Goal: Task Accomplishment & Management: Complete application form

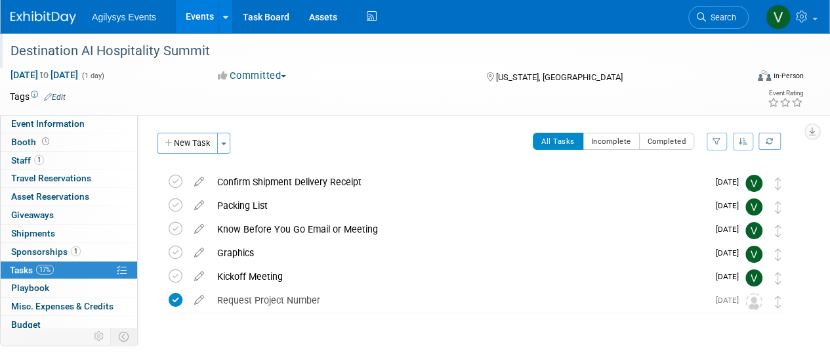
scroll to position [17, 0]
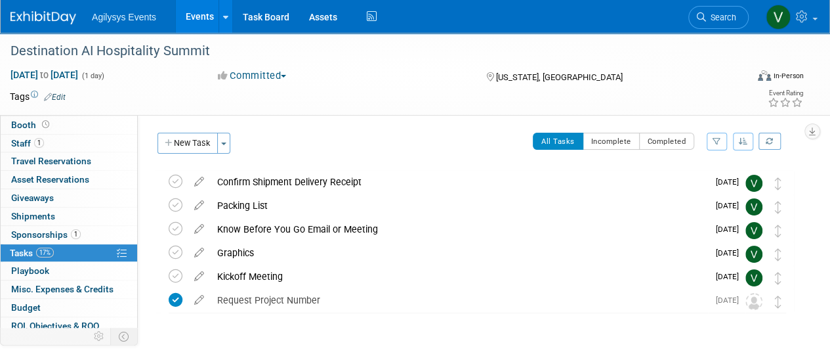
click at [49, 20] on img at bounding box center [43, 17] width 66 height 13
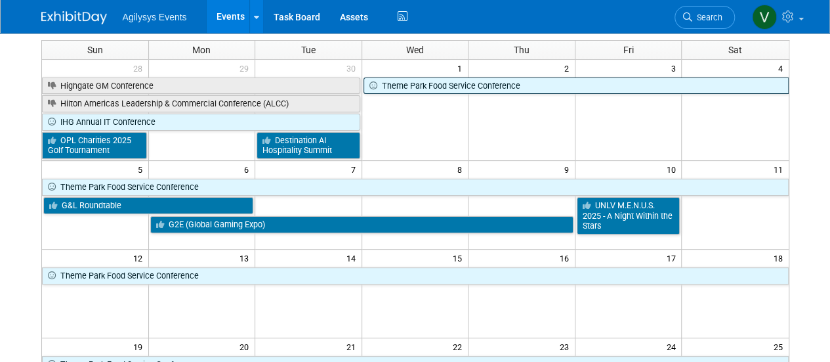
scroll to position [66, 0]
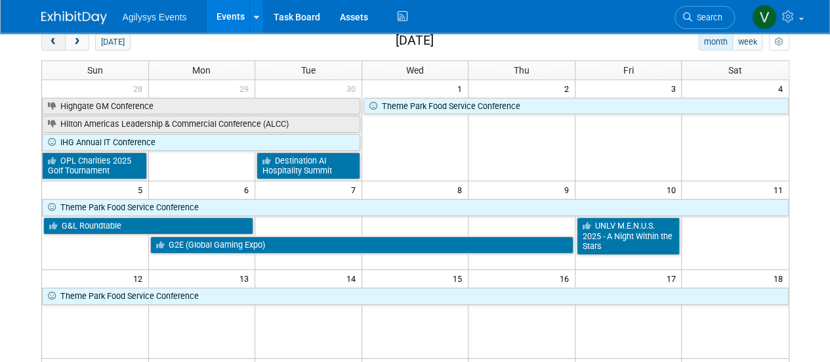
click at [49, 40] on span "prev" at bounding box center [54, 42] width 10 height 9
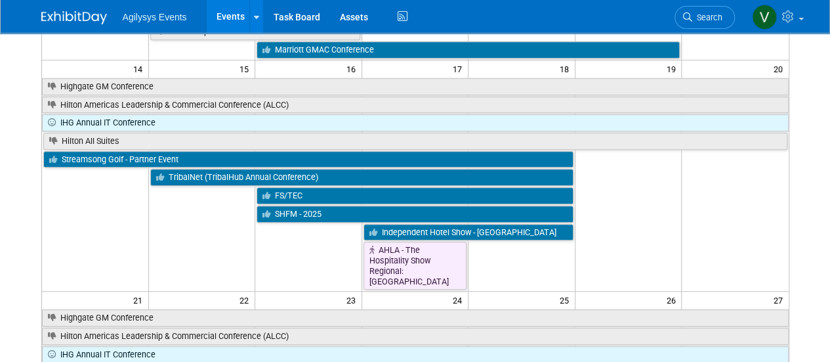
scroll to position [197, 0]
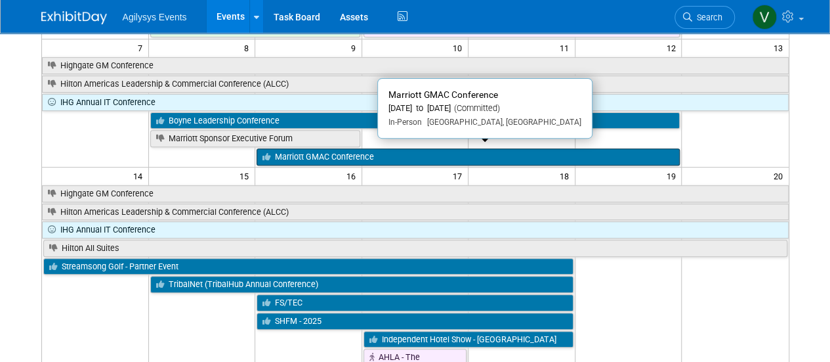
click at [360, 156] on link "Marriott GMAC Conference" at bounding box center [468, 156] width 423 height 17
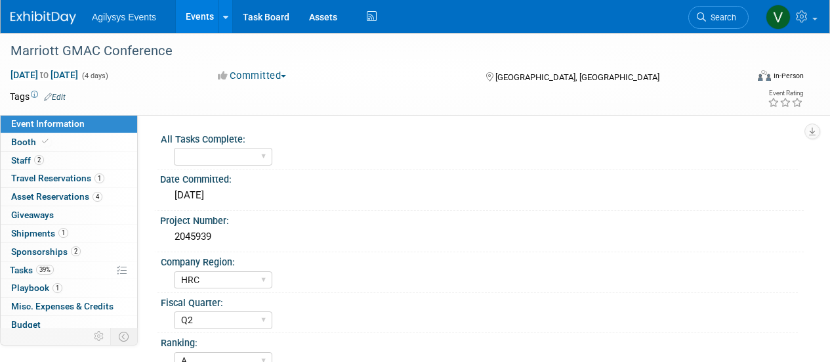
select select "HRC"
select select "Q2"
select select "A"
select select "Yes"
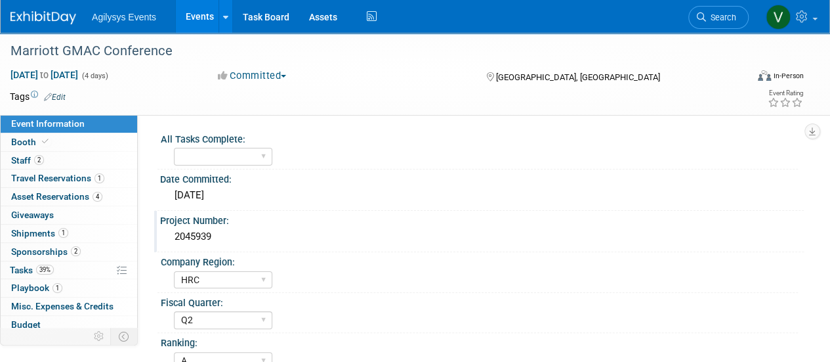
drag, startPoint x: 196, startPoint y: 232, endPoint x: 171, endPoint y: 232, distance: 24.3
click at [171, 232] on div "2045939" at bounding box center [482, 236] width 624 height 20
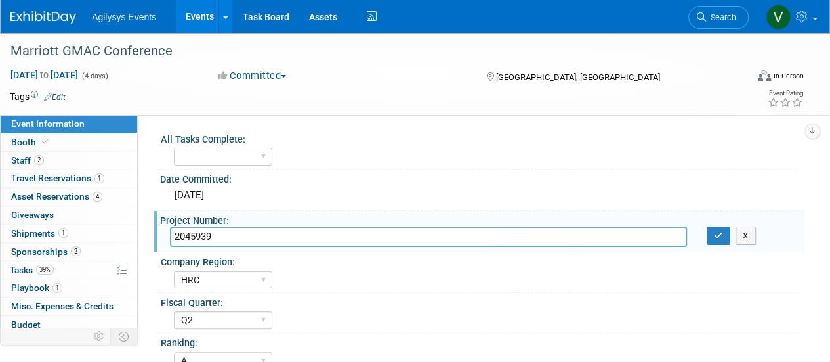
drag, startPoint x: 171, startPoint y: 232, endPoint x: 214, endPoint y: 234, distance: 42.7
click at [171, 234] on input "2045939" at bounding box center [428, 236] width 517 height 20
click at [208, 234] on input "2045939" at bounding box center [428, 236] width 517 height 20
